Goal: Information Seeking & Learning: Learn about a topic

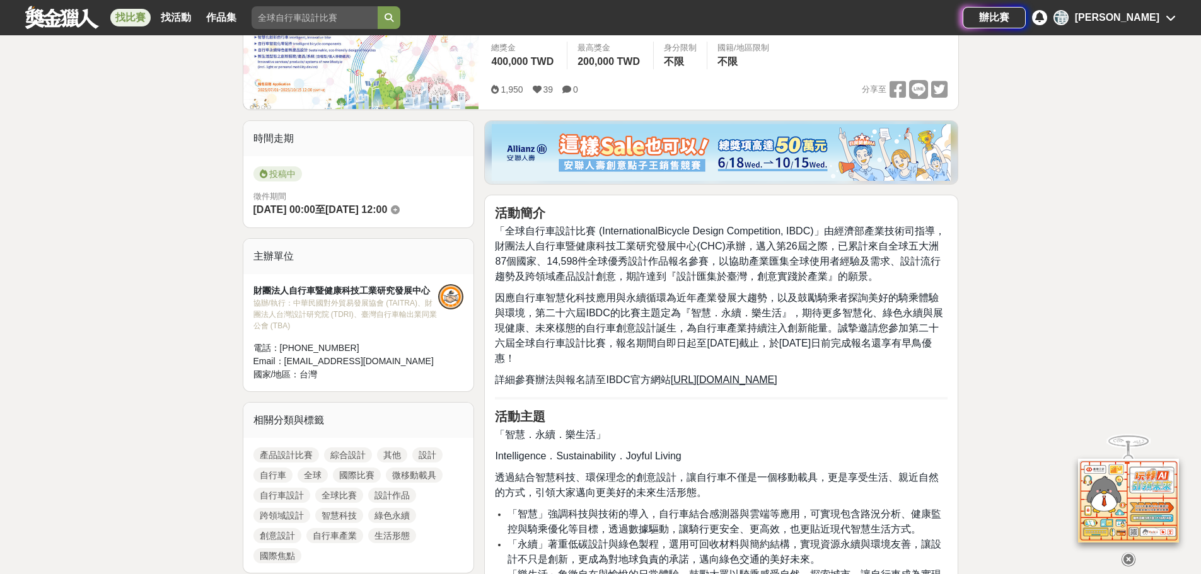
scroll to position [252, 0]
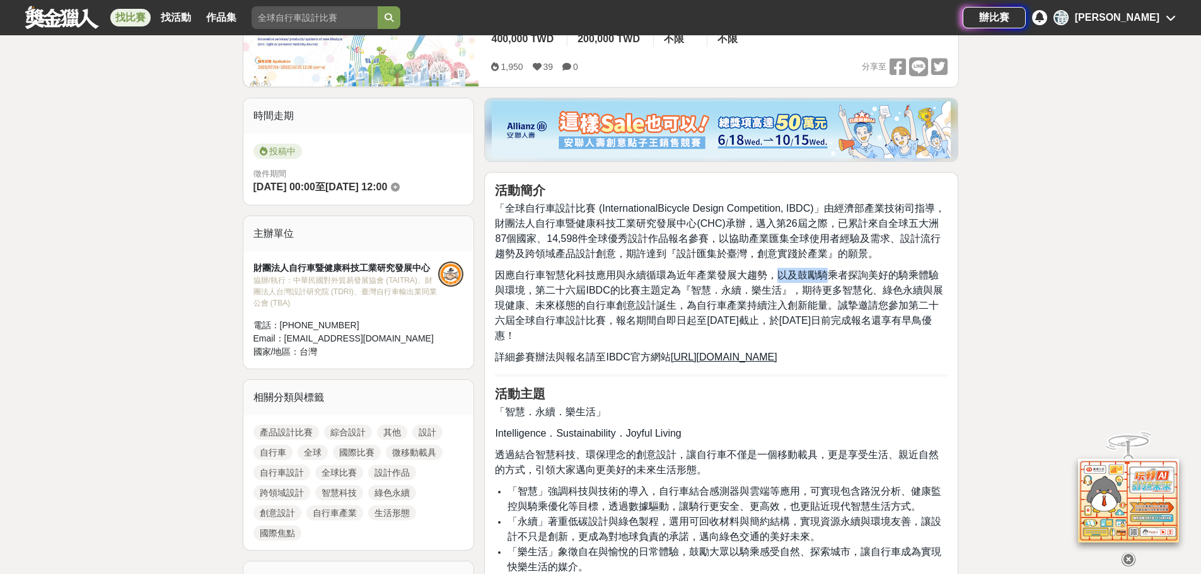
drag, startPoint x: 779, startPoint y: 276, endPoint x: 833, endPoint y: 276, distance: 53.6
click at [833, 276] on span "因應自行車智慧化科技應用與永續循環為近年產業發展大趨勢，以及鼓勵騎乘者探詢美好的騎乘體驗與環境，第二十六屆IBDC的比賽主題定為『智慧．永續．樂生活』，期待更…" at bounding box center [718, 305] width 447 height 71
drag, startPoint x: 708, startPoint y: 292, endPoint x: 833, endPoint y: 294, distance: 125.4
click at [834, 293] on span "因應自行車智慧化科技應用與永續循環為近年產業發展大趨勢，以及鼓勵騎乘者探詢美好的騎乘體驗與環境，第二十六屆IBDC的比賽主題定為『智慧．永續．樂生活』，期待更…" at bounding box center [718, 305] width 447 height 71
click at [856, 289] on span "因應自行車智慧化科技應用與永續循環為近年產業發展大趨勢，以及鼓勵騎乘者探詢美好的騎乘體驗與環境，第二十六屆IBDC的比賽主題定為『智慧．永續．樂生活』，期待更…" at bounding box center [718, 305] width 447 height 71
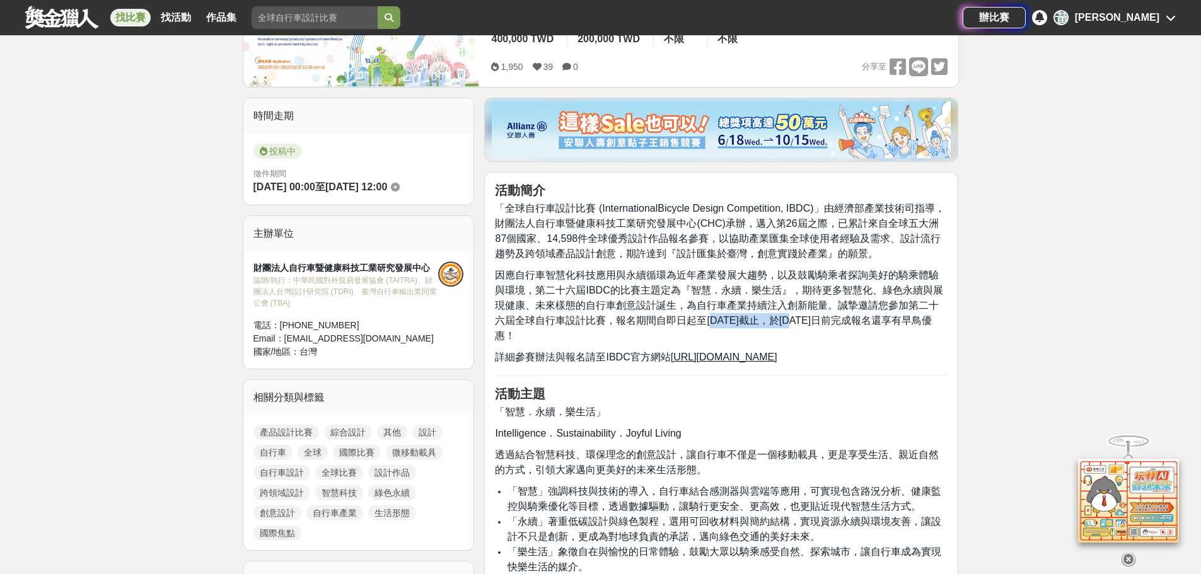
drag, startPoint x: 701, startPoint y: 321, endPoint x: 787, endPoint y: 318, distance: 86.4
click at [787, 318] on span "因應自行車智慧化科技應用與永續循環為近年產業發展大趨勢，以及鼓勵騎乘者探詢美好的騎乘體驗與環境，第二十六屆IBDC的比賽主題定為『智慧．永續．樂生活』，期待更…" at bounding box center [718, 305] width 447 height 71
click at [812, 316] on span "因應自行車智慧化科技應用與永續循環為近年產業發展大趨勢，以及鼓勵騎乘者探詢美好的騎乘體驗與環境，第二十六屆IBDC的比賽主題定為『智慧．永續．樂生活』，期待更…" at bounding box center [718, 305] width 447 height 71
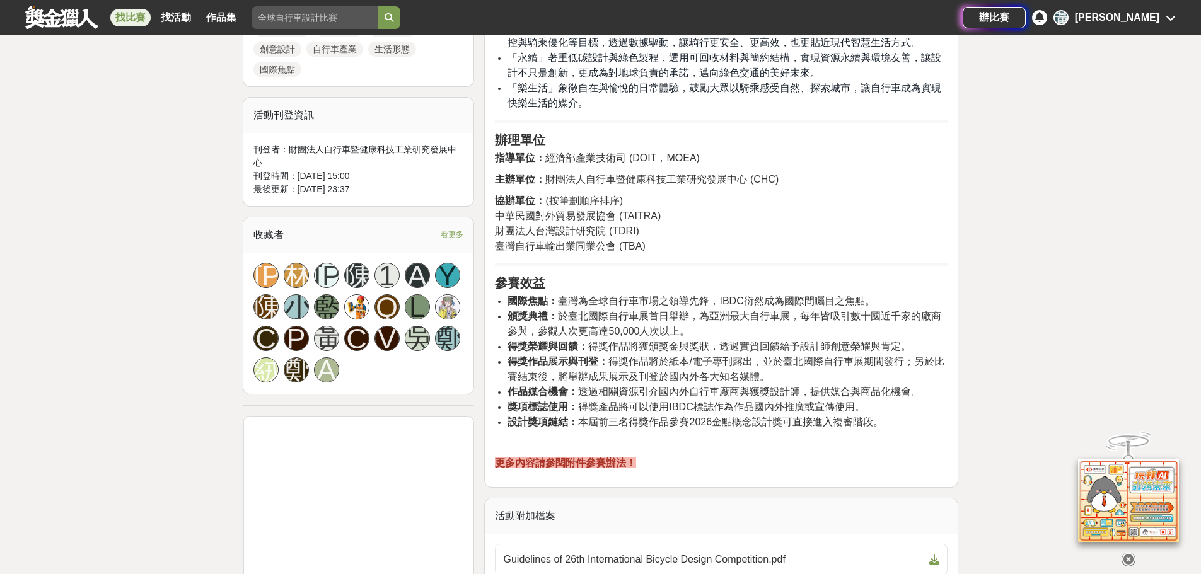
scroll to position [756, 0]
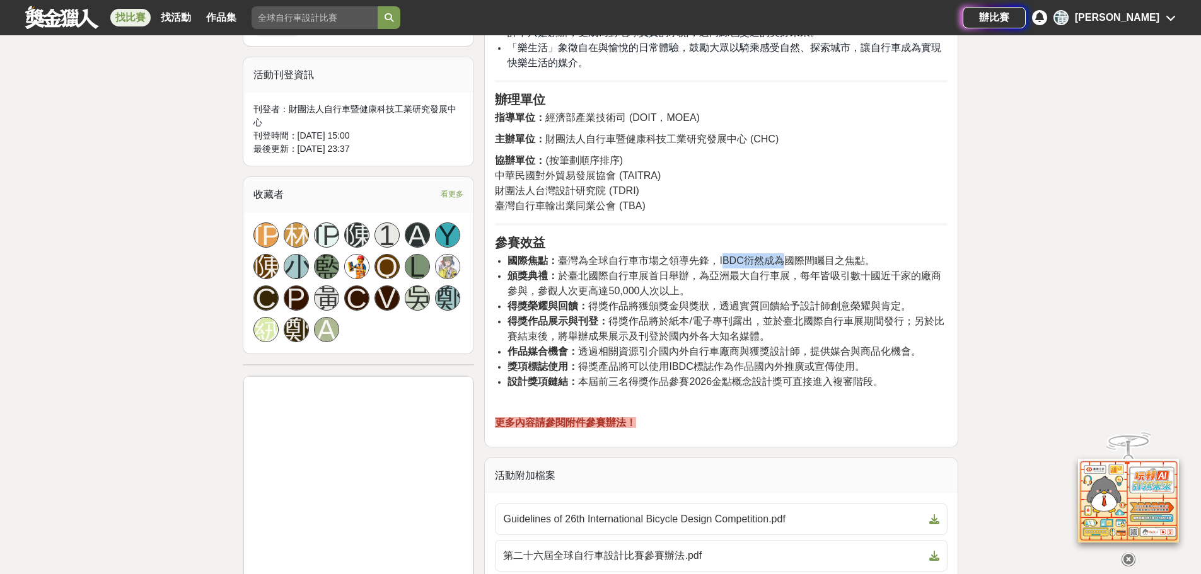
drag, startPoint x: 722, startPoint y: 257, endPoint x: 783, endPoint y: 264, distance: 61.5
click at [783, 263] on span "國際焦點： 臺灣為全球自行車市場之領導先鋒，IBDC衍然成為國際間矚目之焦點。" at bounding box center [690, 260] width 367 height 11
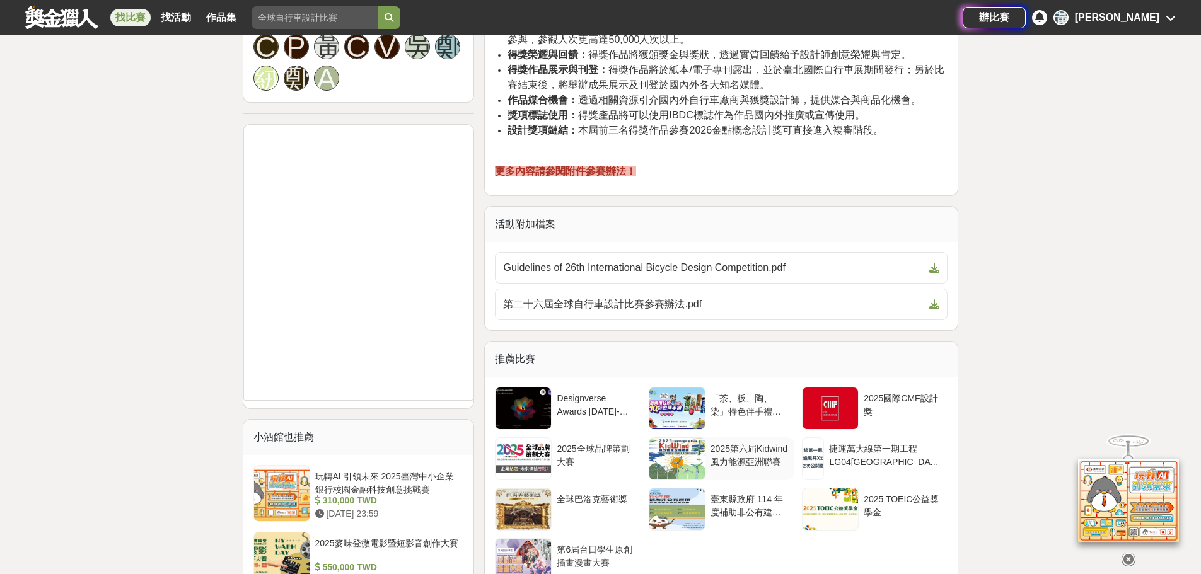
scroll to position [1008, 0]
